Goal: Task Accomplishment & Management: Use online tool/utility

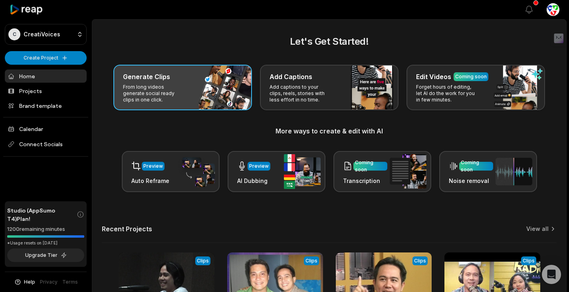
click at [203, 85] on div "Generate Clips From long videos generate social ready clips in one click." at bounding box center [182, 87] width 138 height 45
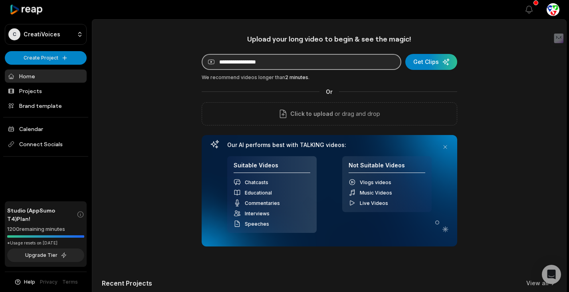
click at [267, 62] on input at bounding box center [302, 62] width 200 height 16
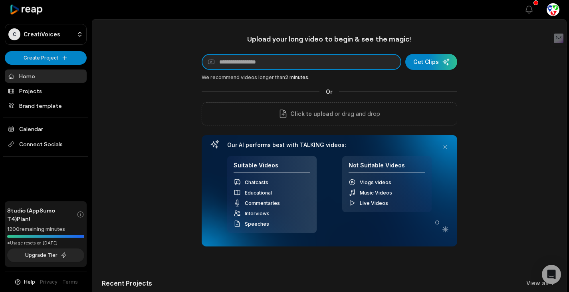
paste input "**********"
type input "**********"
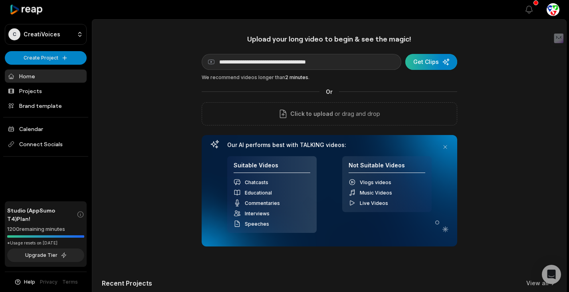
click at [439, 63] on div "submit" at bounding box center [431, 62] width 52 height 16
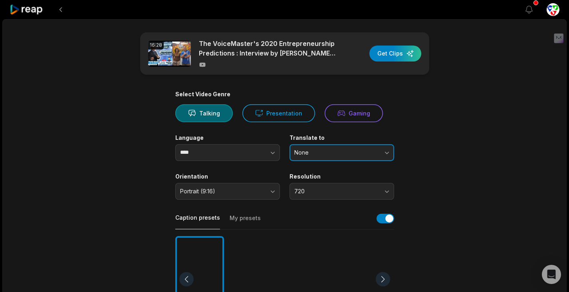
click at [309, 145] on button "None" at bounding box center [341, 152] width 105 height 17
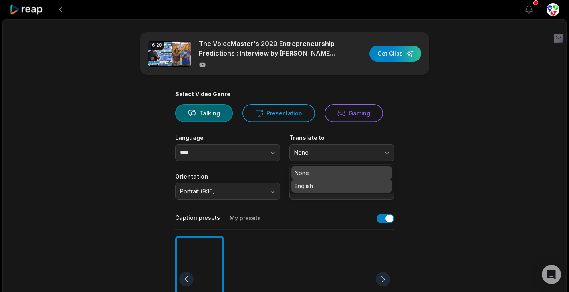
click at [319, 183] on p "English" at bounding box center [342, 186] width 94 height 8
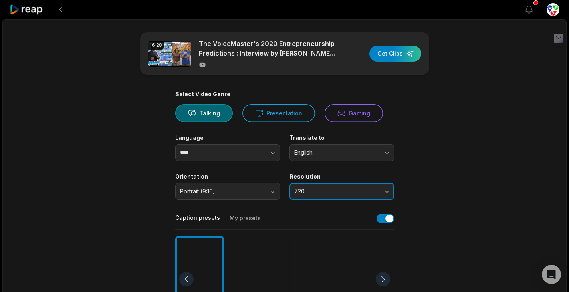
drag, startPoint x: 318, startPoint y: 187, endPoint x: 322, endPoint y: 197, distance: 11.1
click at [318, 187] on button "720" at bounding box center [341, 191] width 105 height 17
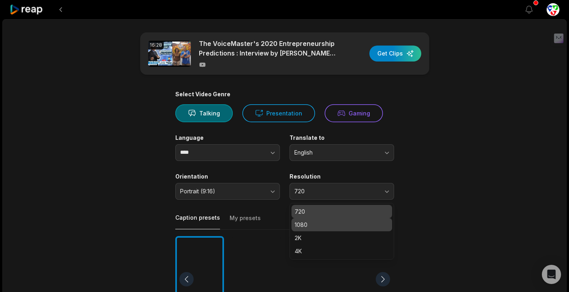
scroll to position [40, 0]
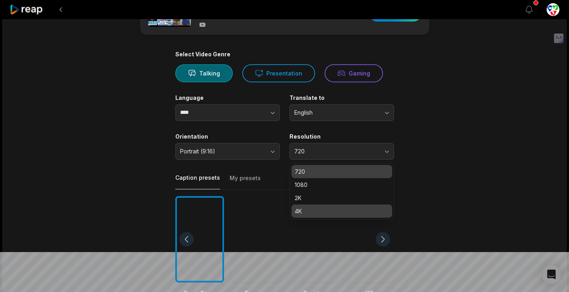
click at [301, 213] on p "4K" at bounding box center [342, 211] width 94 height 8
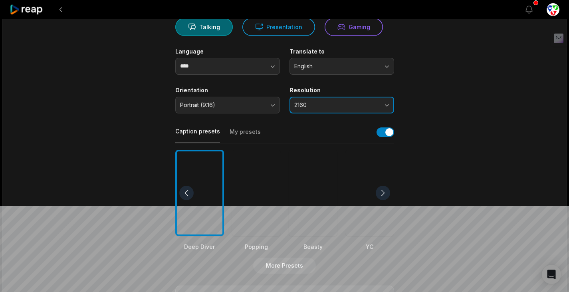
scroll to position [200, 0]
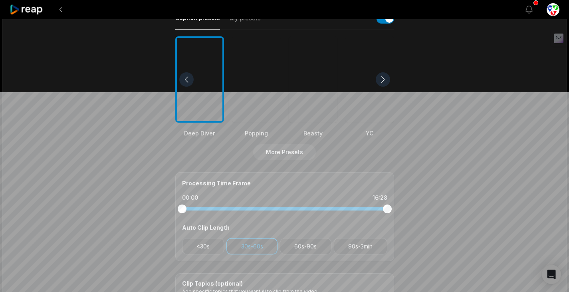
click at [254, 103] on div at bounding box center [256, 79] width 49 height 87
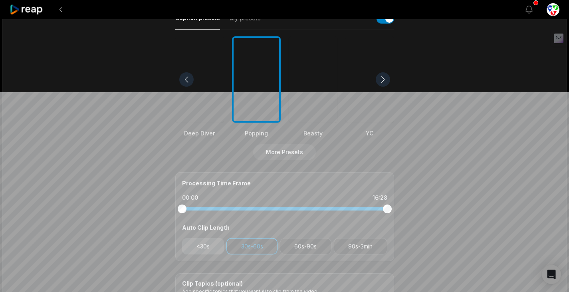
click at [196, 242] on button "<30s" at bounding box center [203, 246] width 42 height 16
click at [292, 242] on button "60s-90s" at bounding box center [305, 246] width 51 height 16
click at [363, 244] on button "90s-3min" at bounding box center [360, 246] width 53 height 16
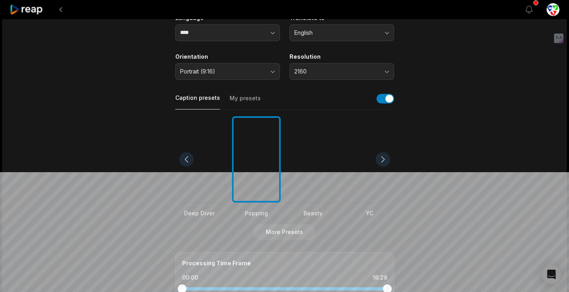
scroll to position [279, 0]
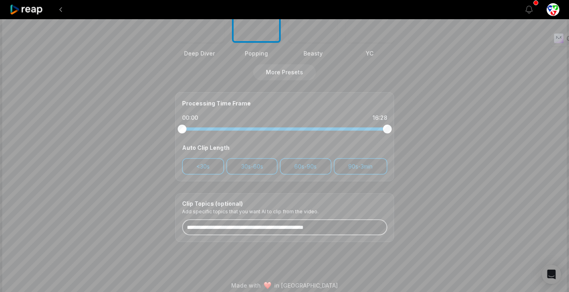
click at [222, 232] on input at bounding box center [284, 227] width 205 height 16
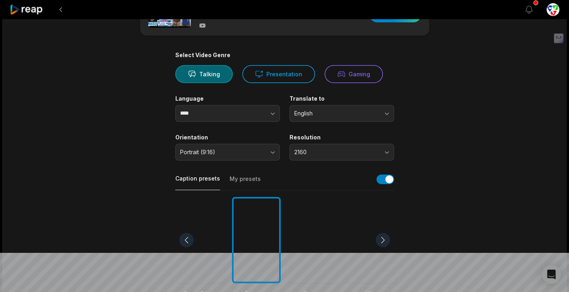
scroll to position [0, 0]
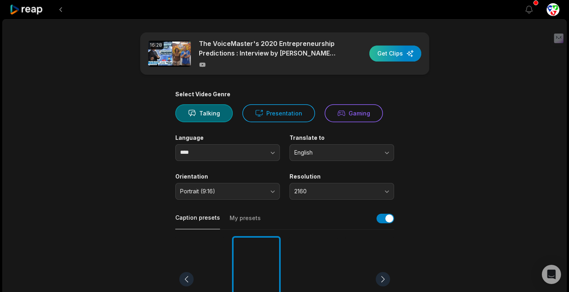
type input "**********"
click at [396, 49] on div "button" at bounding box center [395, 53] width 52 height 16
click at [214, 117] on button "Talking" at bounding box center [203, 113] width 57 height 18
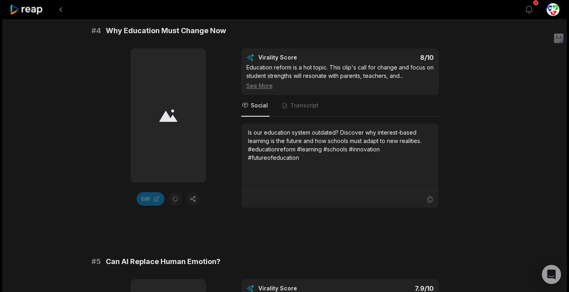
scroll to position [958, 0]
